Goal: Task Accomplishment & Management: Complete application form

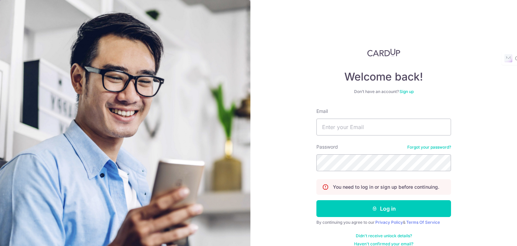
type input "[EMAIL_ADDRESS][DOMAIN_NAME]"
click at [316, 200] on button "Log in" at bounding box center [383, 208] width 135 height 17
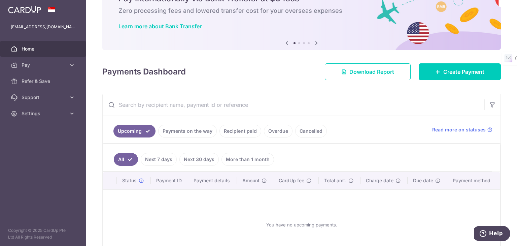
scroll to position [36, 0]
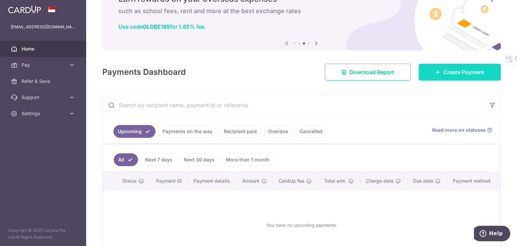
click at [450, 76] on link "Create Payment" at bounding box center [459, 72] width 82 height 17
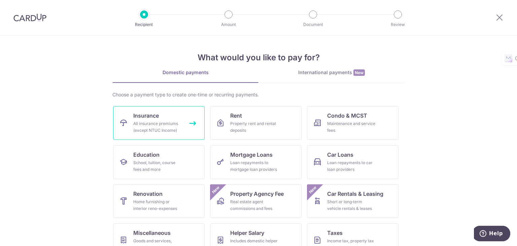
click at [158, 130] on div "All insurance premiums (except NTUC Income)" at bounding box center [157, 126] width 48 height 13
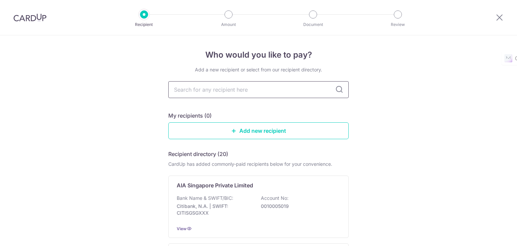
click at [239, 90] on input "text" at bounding box center [258, 89] width 180 height 17
click at [222, 90] on input "text" at bounding box center [258, 89] width 180 height 17
click at [184, 132] on link "Add new recipient" at bounding box center [258, 130] width 180 height 17
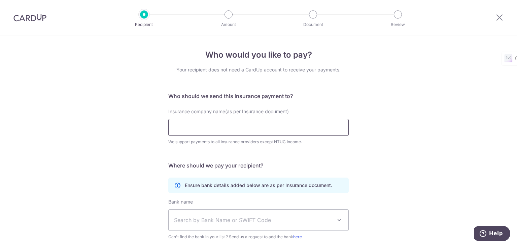
click at [190, 126] on input "Insurance company name(as per Insurance document)" at bounding box center [258, 127] width 180 height 17
click at [221, 127] on input "Singlife" at bounding box center [258, 127] width 180 height 17
paste input "Singapore Life Ltd."
click at [85, 114] on div "Who would you like to pay? Your recipient does not need a CardUp account to rec…" at bounding box center [258, 182] width 517 height 294
click at [253, 132] on input "Singapore Life Ltd." at bounding box center [258, 127] width 180 height 17
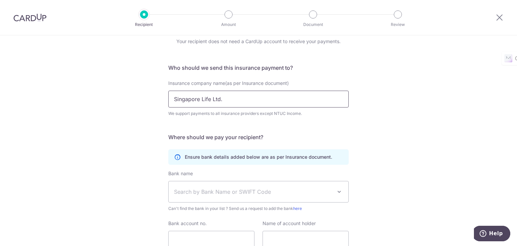
scroll to position [67, 0]
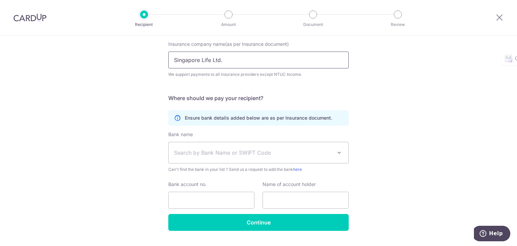
type input "Singapore Life Ltd."
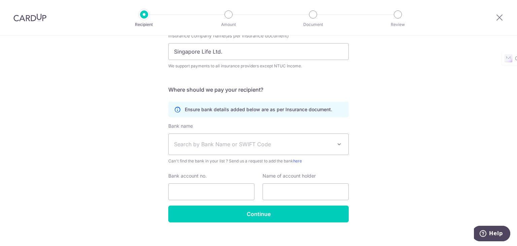
scroll to position [83, 0]
